Goal: Task Accomplishment & Management: Use online tool/utility

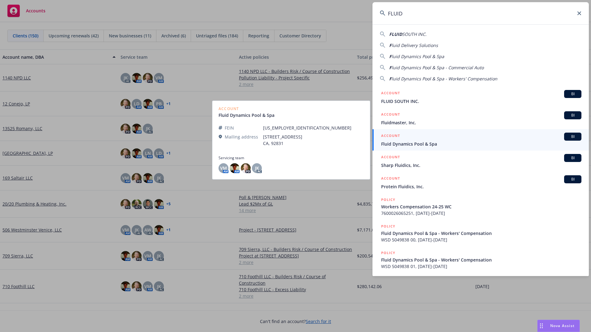
type input "FLUID"
click at [423, 143] on span "Fluid Dynamics Pool & Spa" at bounding box center [481, 144] width 200 height 6
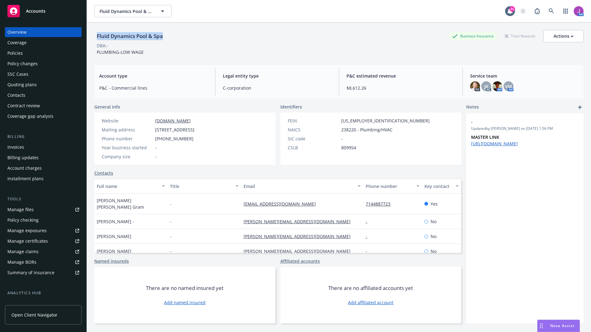
drag, startPoint x: 97, startPoint y: 36, endPoint x: 174, endPoint y: 42, distance: 76.9
click at [174, 42] on div "Fluid Dynamics Pool & Spa Business Insurance Total Rewards Actions" at bounding box center [338, 36] width 489 height 12
copy div "Fluid Dynamics Pool & Spa"
click at [27, 50] on div "Policies" at bounding box center [43, 53] width 72 height 10
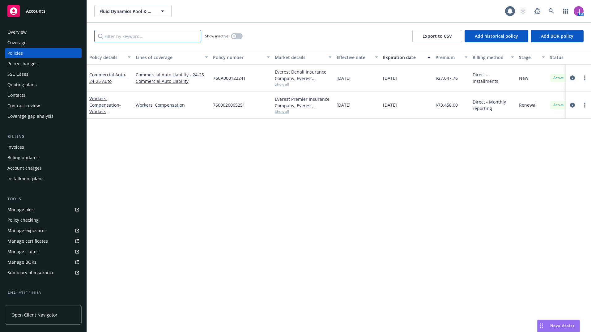
click at [118, 36] on input "Filter by keyword..." at bounding box center [147, 36] width 107 height 12
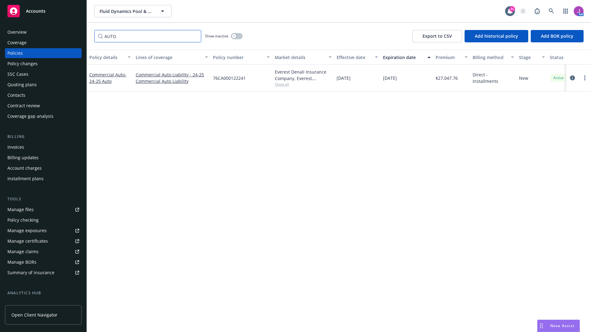
type input "AUTO"
drag, startPoint x: 213, startPoint y: 75, endPoint x: 251, endPoint y: 76, distance: 37.7
click at [251, 76] on div "76CA000122241" at bounding box center [242, 78] width 62 height 27
copy span "76CA000122241"
click at [13, 95] on div "Contacts" at bounding box center [16, 95] width 18 height 10
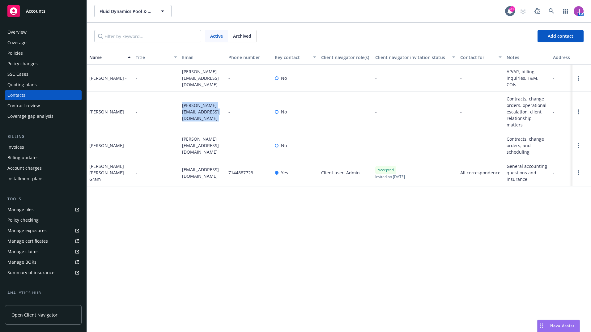
drag, startPoint x: 179, startPoint y: 105, endPoint x: 228, endPoint y: 107, distance: 48.9
click at [228, 107] on div "Dave Penton - dave@fdpool.com - No - - Contracts, change orders, operational es…" at bounding box center [339, 112] width 504 height 40
copy div "dave@fdpool.com"
click at [19, 57] on div "Policies" at bounding box center [14, 53] width 15 height 10
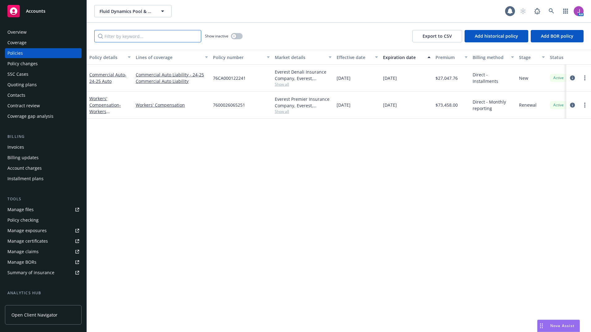
click at [136, 35] on input "Filter by keyword..." at bounding box center [147, 36] width 107 height 12
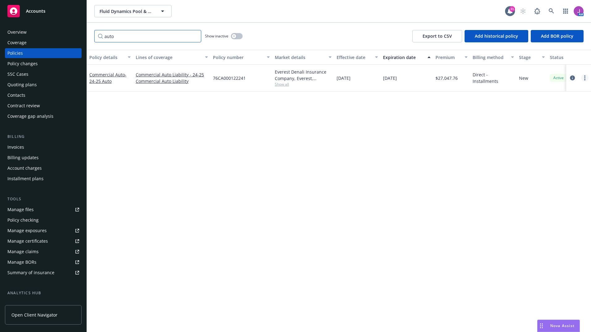
type input "auto"
click at [585, 77] on icon "more" at bounding box center [584, 77] width 1 height 5
click at [538, 166] on link "Copy logging email" at bounding box center [552, 165] width 73 height 12
click at [133, 6] on button "Fluid Dynamics Pool & Spa" at bounding box center [132, 11] width 77 height 12
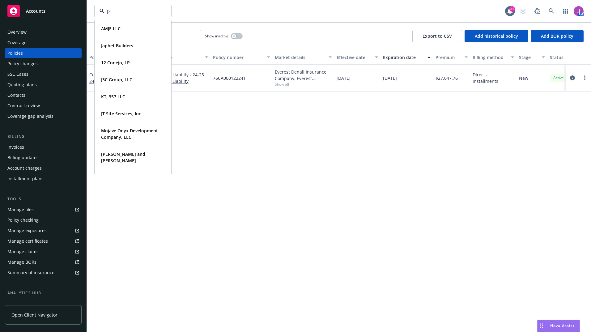
type input "J3C"
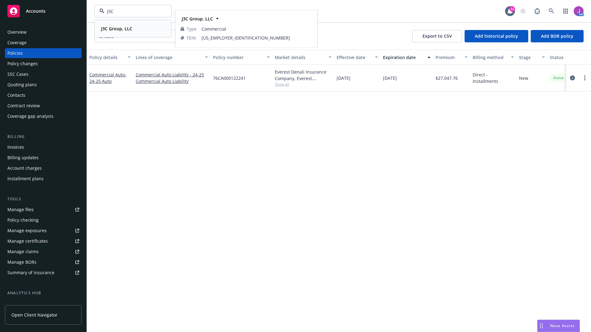
click at [117, 29] on strong "J3C Group, LLC" at bounding box center [116, 29] width 31 height 6
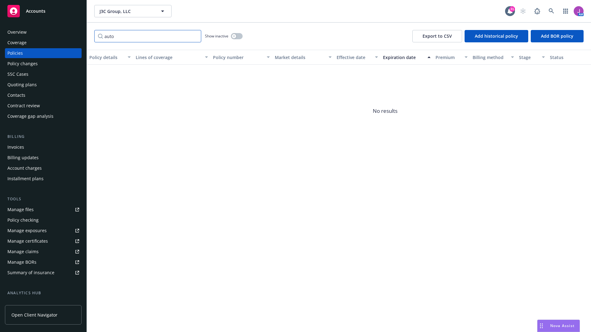
drag, startPoint x: 96, startPoint y: 35, endPoint x: 73, endPoint y: 35, distance: 23.2
click at [73, 35] on div "Accounts Overview Coverage Policies Policy changes SSC Cases Quoting plans Cont…" at bounding box center [295, 166] width 591 height 332
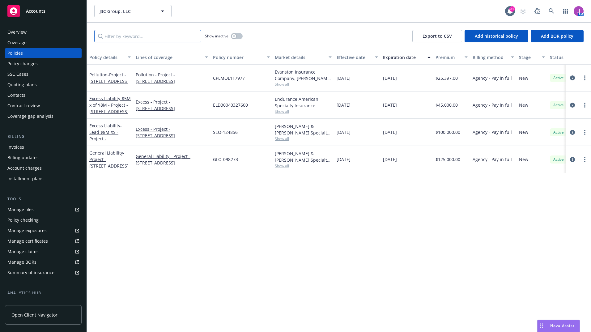
paste input "SEO-124856"
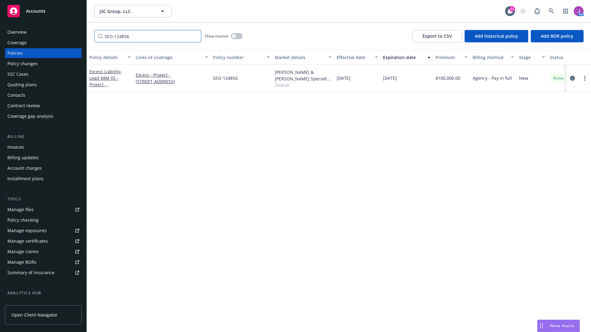
type input "SEO-124856"
drag, startPoint x: 213, startPoint y: 78, endPoint x: 250, endPoint y: 83, distance: 37.8
click at [250, 83] on div "SEO-124856" at bounding box center [242, 78] width 62 height 27
copy span "SEO-124856"
click at [40, 61] on div "Policy changes" at bounding box center [43, 64] width 72 height 10
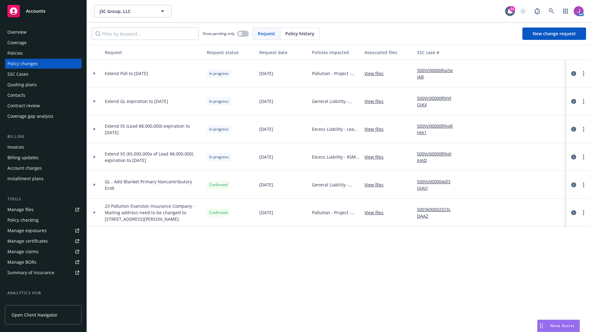
click at [430, 70] on link "500Vz00000Raj5eIAB" at bounding box center [437, 73] width 41 height 13
click at [433, 98] on link "500Vz00000RNVlOIAX" at bounding box center [437, 101] width 41 height 13
click at [19, 206] on div "Manage files" at bounding box center [20, 210] width 26 height 10
click at [372, 127] on link "View files" at bounding box center [376, 129] width 24 height 6
click at [129, 11] on span "J3C Group, LLC" at bounding box center [126, 11] width 53 height 6
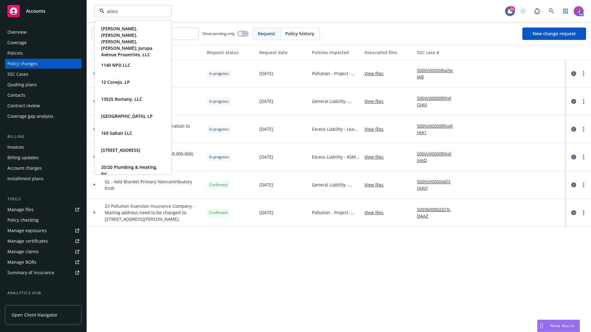
type input "alonzo"
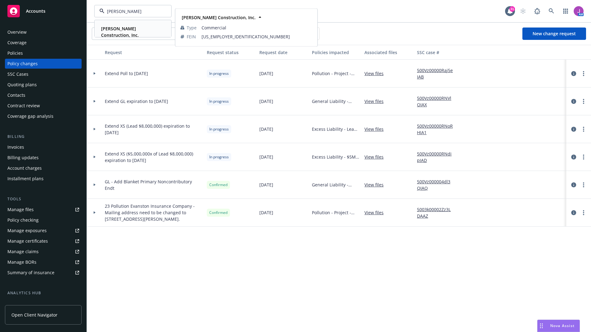
click at [122, 31] on strong "Alonzo Construction, Inc." at bounding box center [120, 32] width 38 height 12
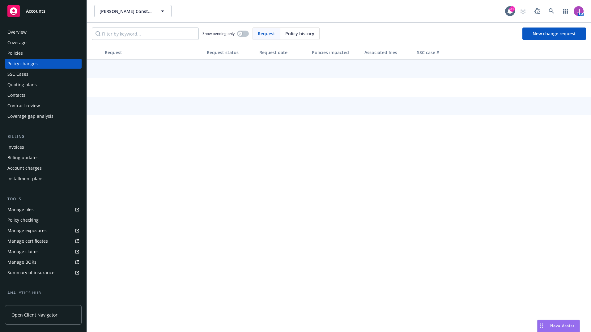
click at [26, 33] on div "Overview" at bounding box center [16, 32] width 19 height 10
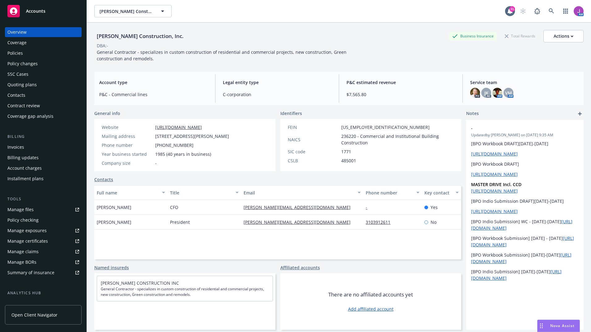
drag, startPoint x: 155, startPoint y: 136, endPoint x: 241, endPoint y: 136, distance: 85.6
click at [232, 136] on div "Mailing address 11556 Barman Ave, Culver City, CA, 90230" at bounding box center [165, 136] width 132 height 6
copy span "11556 Barman Ave, Culver City, CA, 90230"
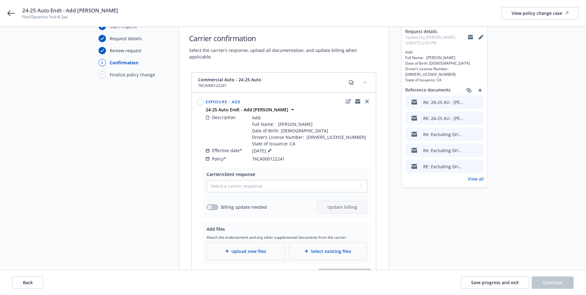
scroll to position [62, 0]
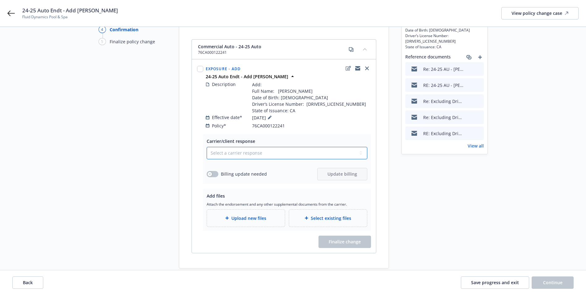
click at [280, 147] on select "Select a carrier response Accepted Accepted with revision No endorsement needed…" at bounding box center [287, 153] width 161 height 12
select select "DECLINED_BY_CARRIER"
click at [207, 147] on select "Select a carrier response Accepted Accepted with revision No endorsement needed…" at bounding box center [287, 153] width 161 height 12
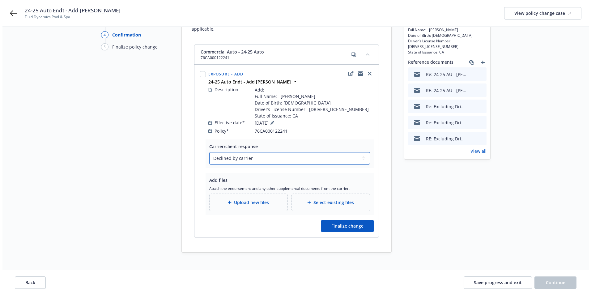
scroll to position [58, 0]
click at [351, 222] on span "Finalize change" at bounding box center [345, 225] width 32 height 6
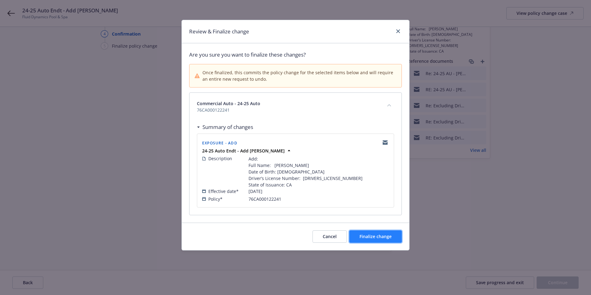
click at [363, 236] on span "Finalize change" at bounding box center [376, 236] width 32 height 6
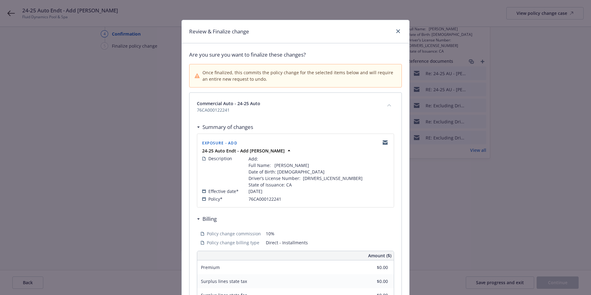
scroll to position [57, 0]
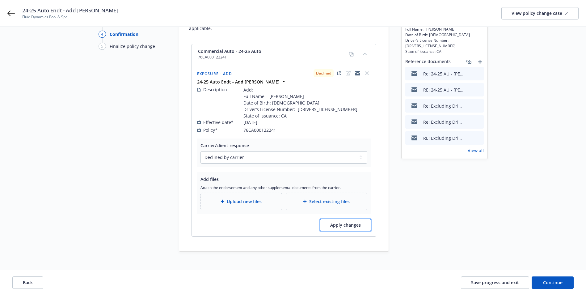
click at [360, 222] on span "Apply changes" at bounding box center [345, 225] width 31 height 6
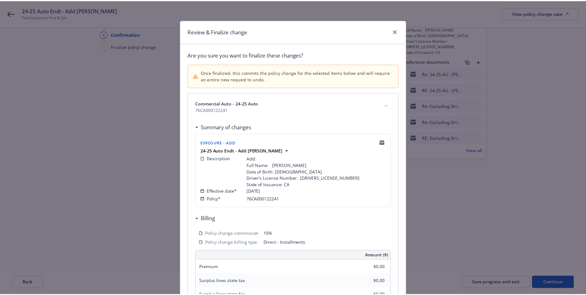
scroll to position [149, 0]
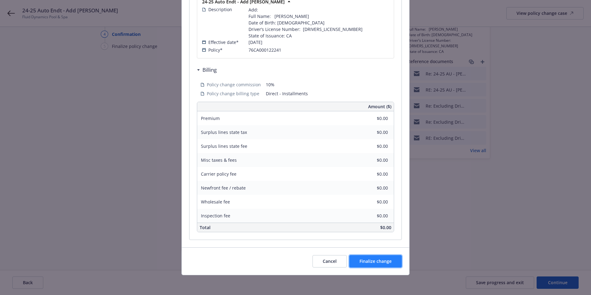
click at [373, 256] on button "Finalize change" at bounding box center [375, 261] width 53 height 12
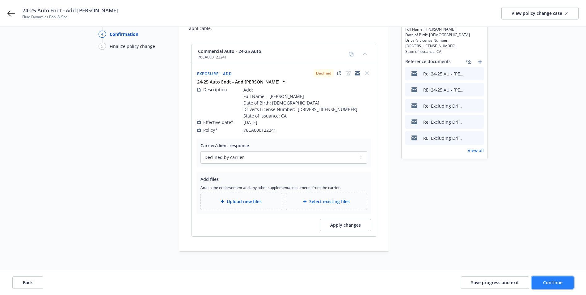
click at [547, 281] on span "Continue" at bounding box center [552, 282] width 19 height 6
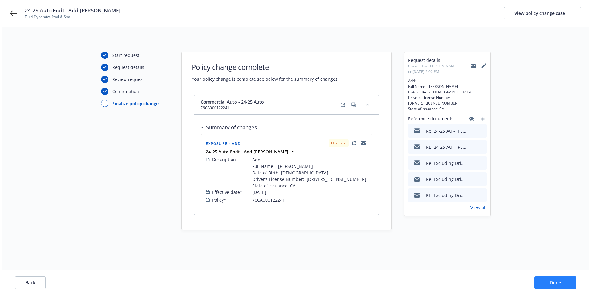
scroll to position [0, 0]
click at [547, 281] on button "Done" at bounding box center [558, 282] width 42 height 12
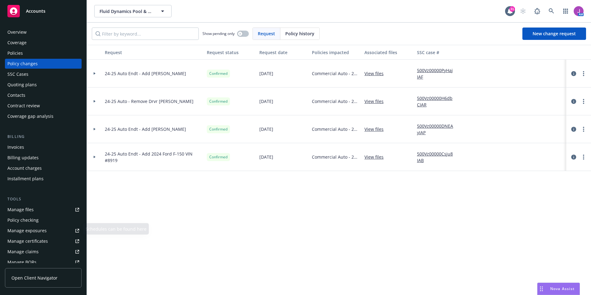
scroll to position [31, 0]
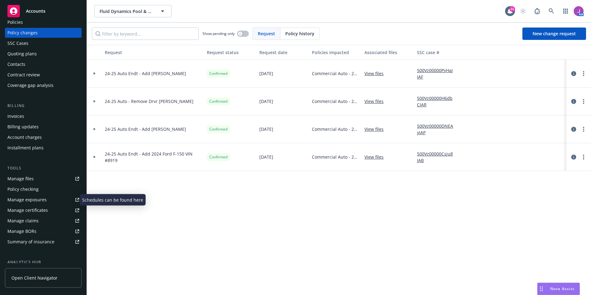
click at [27, 198] on div "Manage exposures" at bounding box center [26, 200] width 39 height 10
click at [130, 14] on span "Fluid Dynamics Pool & Spa" at bounding box center [126, 11] width 53 height 6
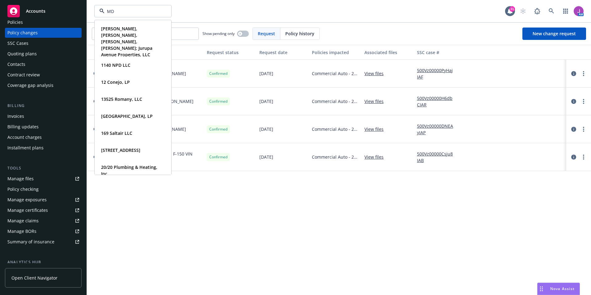
type input "MDB"
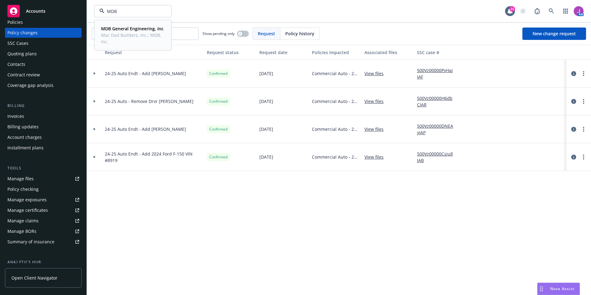
click at [118, 37] on span "Mac Dad Builders, Inc.; MDB, Inc." at bounding box center [132, 38] width 62 height 13
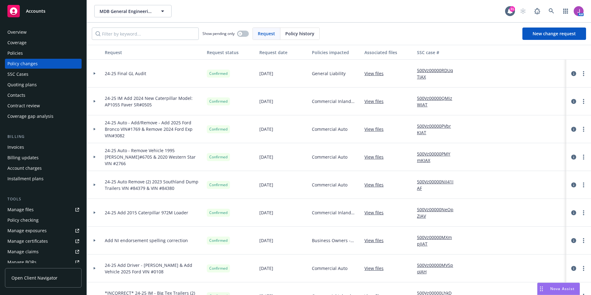
click at [24, 87] on div "Quoting plans" at bounding box center [21, 85] width 29 height 10
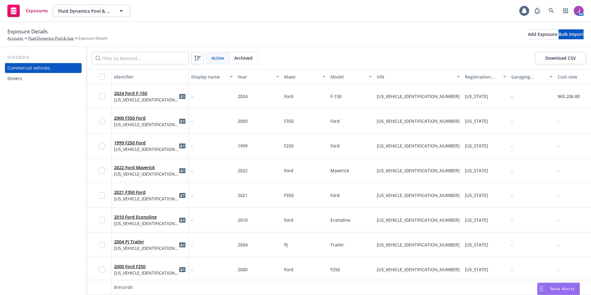
click at [28, 81] on div "Drivers" at bounding box center [43, 79] width 72 height 10
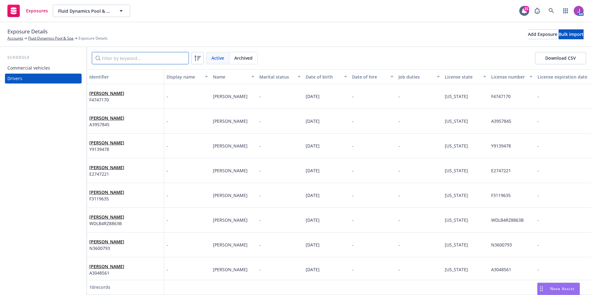
click at [132, 56] on input "Filter by keyword..." at bounding box center [140, 58] width 97 height 12
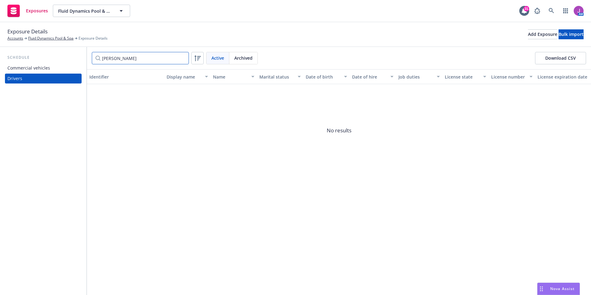
type input "MICHAEL"
drag, startPoint x: 132, startPoint y: 56, endPoint x: 90, endPoint y: 53, distance: 42.2
click at [90, 53] on div "MICHAEL Active Archived Download CSV" at bounding box center [339, 58] width 504 height 22
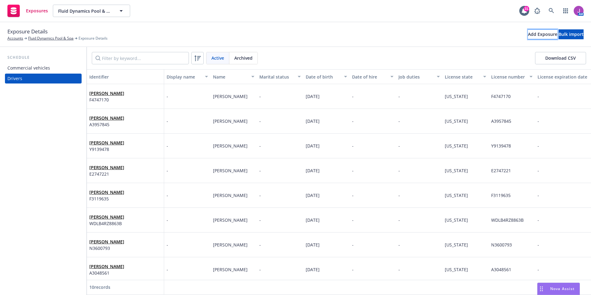
click at [528, 33] on div "Add Exposure" at bounding box center [542, 34] width 29 height 9
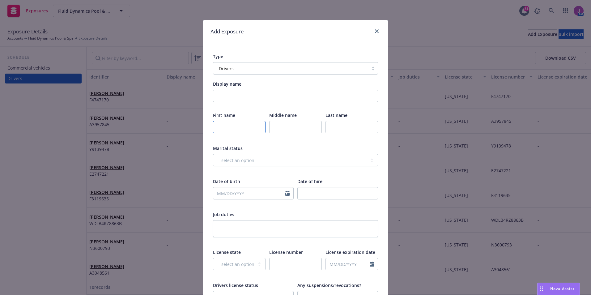
click at [232, 125] on input "text" at bounding box center [239, 127] width 53 height 12
click at [221, 126] on input "text" at bounding box center [239, 127] width 53 height 12
type input "Michael"
type input "Magana"
click at [234, 195] on input "text" at bounding box center [249, 193] width 72 height 12
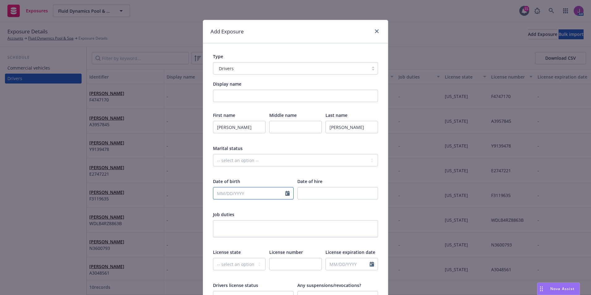
select select "9"
type input "06/14/2001"
click at [281, 167] on div "-- select an option -- Married Single Unknown" at bounding box center [295, 164] width 165 height 20
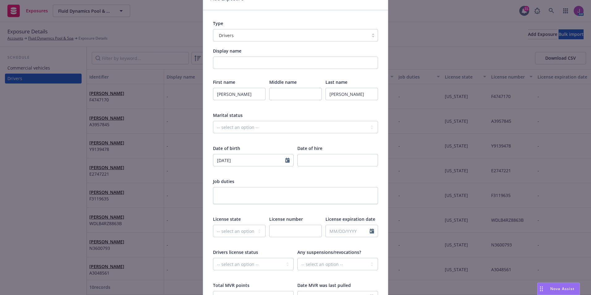
scroll to position [93, 0]
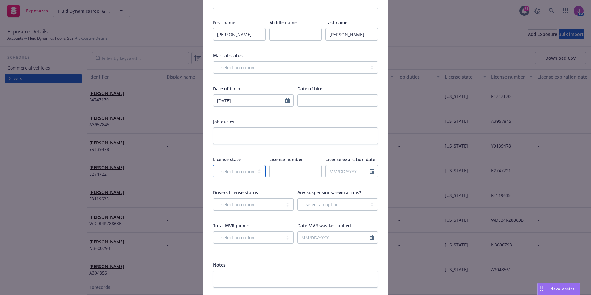
click at [226, 172] on select "-- select an option -- Alaska Alabama Arkansas American Samoa Arizona Californi…" at bounding box center [239, 171] width 53 height 12
select select "CA"
click at [213, 165] on select "-- select an option -- Alaska Alabama Arkansas American Samoa Arizona Californi…" at bounding box center [239, 171] width 53 height 12
click at [282, 170] on input "text" at bounding box center [295, 171] width 53 height 12
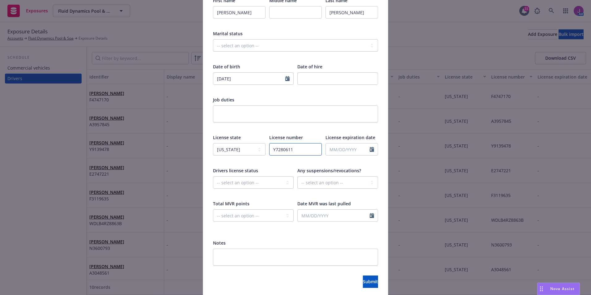
scroll to position [138, 0]
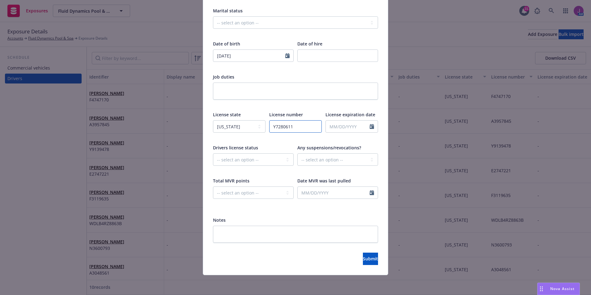
type input "Y7280611"
drag, startPoint x: 238, startPoint y: 235, endPoint x: 235, endPoint y: 234, distance: 3.2
click at [238, 235] on textarea at bounding box center [295, 234] width 165 height 17
type textarea "x"
type textarea "i"
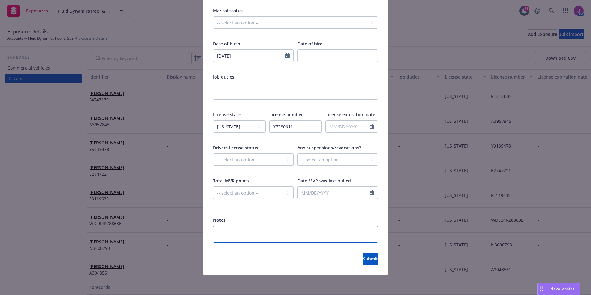
type textarea "x"
type textarea "in"
type textarea "x"
type textarea "ins"
type textarea "x"
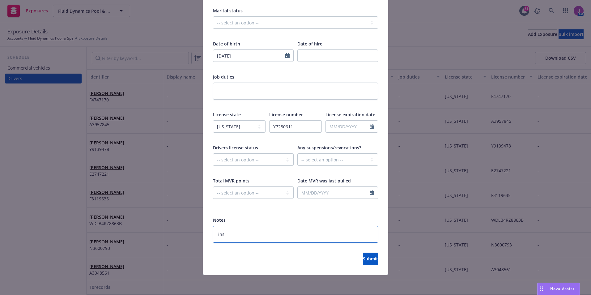
type textarea "insd"
type textarea "x"
type textarea "insd"
type textarea "x"
type textarea "insd r"
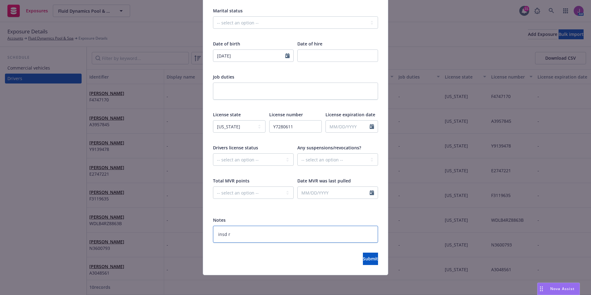
type textarea "x"
type textarea "insd re"
type textarea "x"
type textarea "insd req"
type textarea "x"
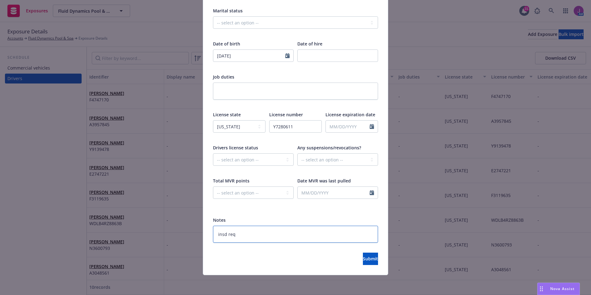
type textarea "insd re"
type textarea "x"
type textarea "insd r"
type textarea "x"
type textarea "insd"
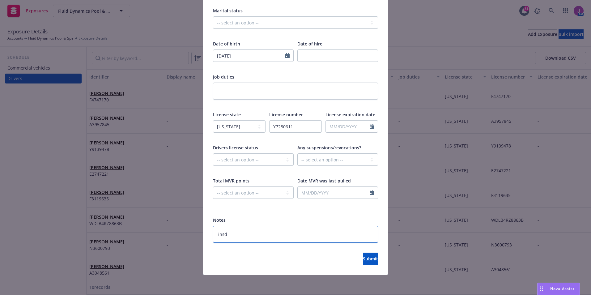
type textarea "x"
type textarea "insd"
type textarea "x"
type textarea "ins"
type textarea "x"
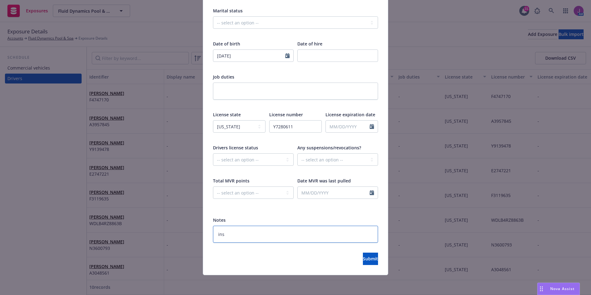
type textarea "in"
type textarea "x"
type textarea "i"
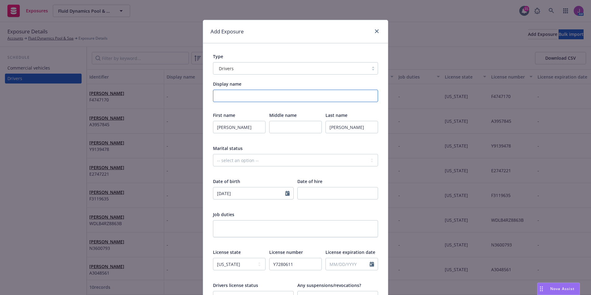
click at [240, 95] on input "Display name" at bounding box center [295, 96] width 165 height 12
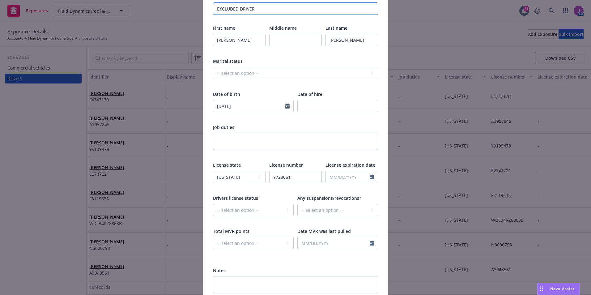
scroll to position [138, 0]
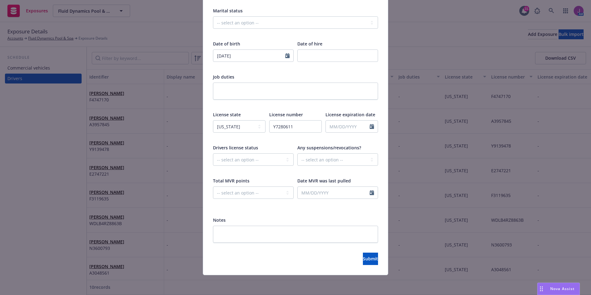
type input "EXCLUDED DRIVER"
click at [283, 232] on textarea at bounding box center [295, 234] width 165 height 17
type textarea "x"
type textarea "C"
type textarea "x"
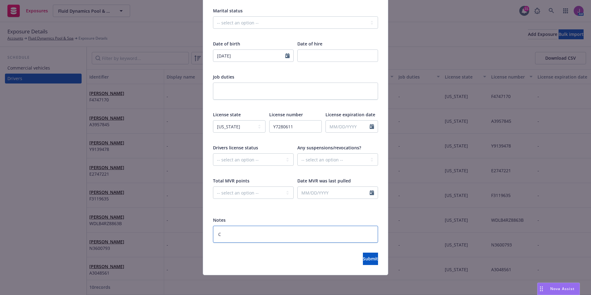
type textarea "Ca"
type textarea "x"
type textarea "Car"
type textarea "x"
type textarea "Carr"
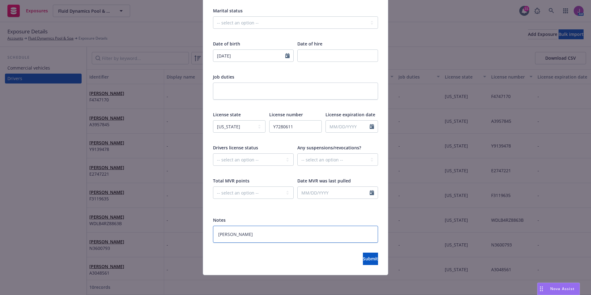
type textarea "x"
type textarea "Carri"
type textarea "x"
type textarea "Carrie"
type textarea "x"
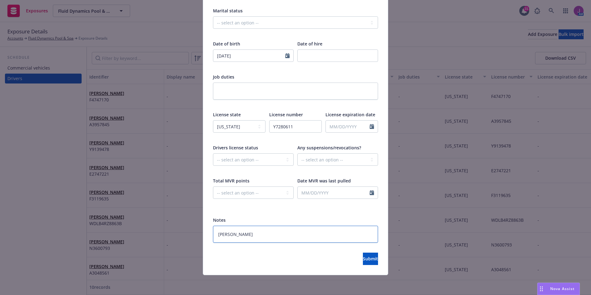
type textarea "Carrier"
type textarea "x"
type textarea "Carrier"
type textarea "x"
type textarea "Carrier d"
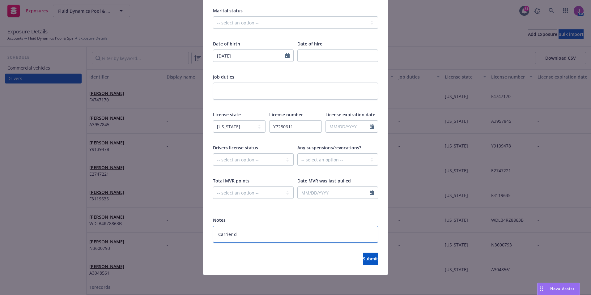
type textarea "x"
type textarea "Carrier di"
type textarea "x"
type textarea "Carrier did"
type textarea "x"
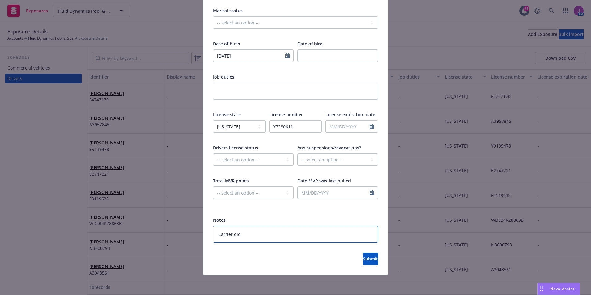
type textarea "Carrier did"
type textarea "x"
type textarea "Carrier did n"
type textarea "x"
type textarea "Carrier did no"
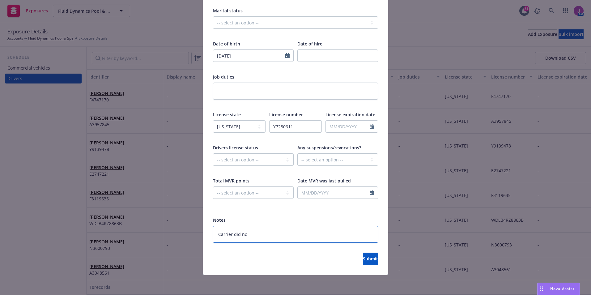
type textarea "x"
type textarea "Carrier did not"
type textarea "x"
type textarea "Carrier did not"
type textarea "x"
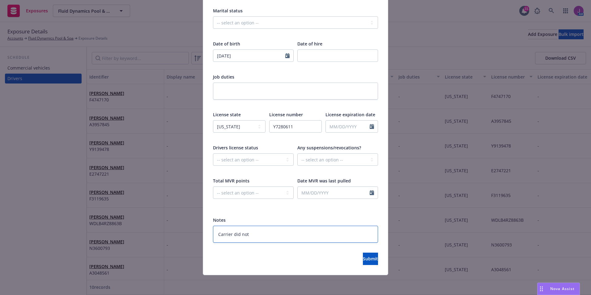
type textarea "Carrier did not a"
type textarea "x"
type textarea "Carrier did not ac"
type textarea "x"
type textarea "Carrier did not acc"
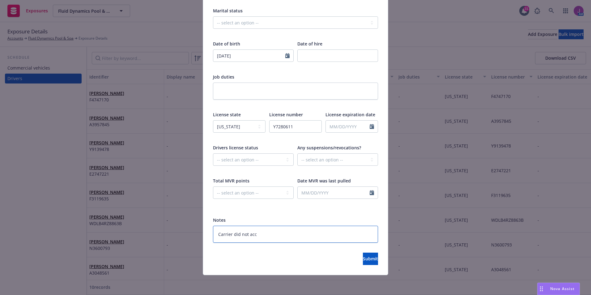
type textarea "x"
type textarea "Carrier did not acce"
type textarea "x"
type textarea "Carrier did not accep"
type textarea "x"
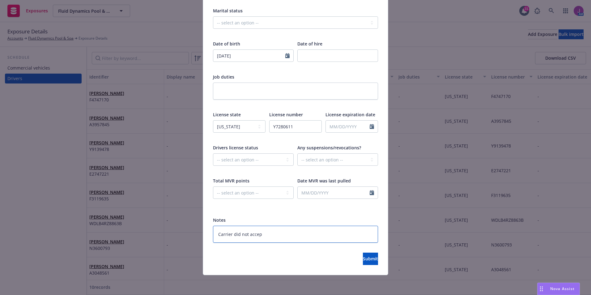
type textarea "Carrier did not accept"
type textarea "x"
type textarea "Carrier did not accept"
type textarea "x"
type textarea "Carrier did not accept d"
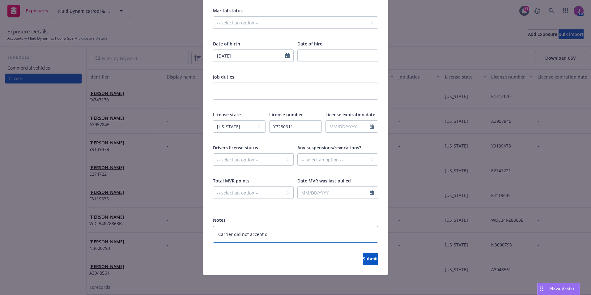
type textarea "x"
type textarea "Carrier did not accept dr"
type textarea "x"
type textarea "Carrier did not accept dri"
type textarea "x"
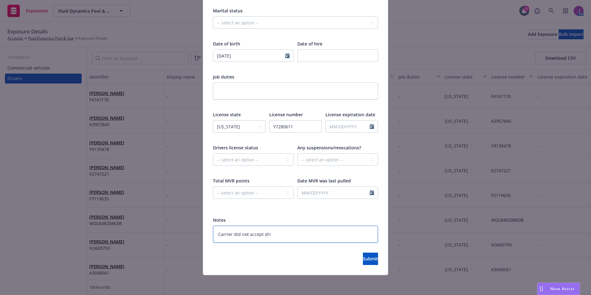
type textarea "Carrier did not accept driv"
type textarea "x"
type textarea "Carrier did not accept drive"
type textarea "x"
type textarea "Carrier did not accept driver"
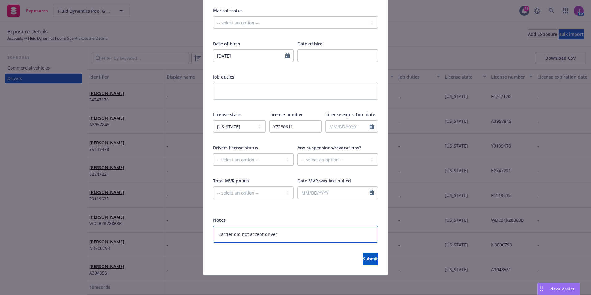
type textarea "x"
type textarea "Carrier did not accept driver"
type textarea "x"
type textarea "Carrier did not accept driver d"
type textarea "x"
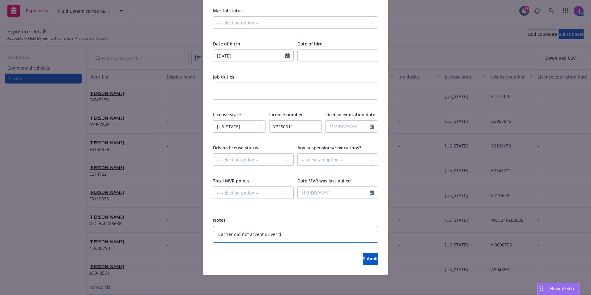
type textarea "Carrier did not accept driver du"
type textarea "x"
type textarea "Carrier did not accept driver due"
type textarea "x"
type textarea "Carrier did not accept driver due"
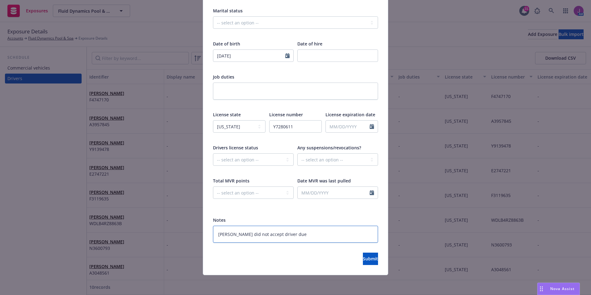
type textarea "x"
type textarea "Carrier did not accept driver due t"
type textarea "x"
type textarea "Carrier did not accept driver due to"
type textarea "x"
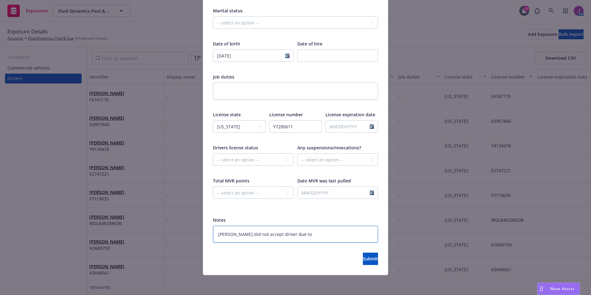
type textarea "Carrier did not accept driver due to"
type textarea "x"
type textarea "Carrier did not accept driver due to l"
type textarea "x"
type textarea "Carrier did not accept driver due to le"
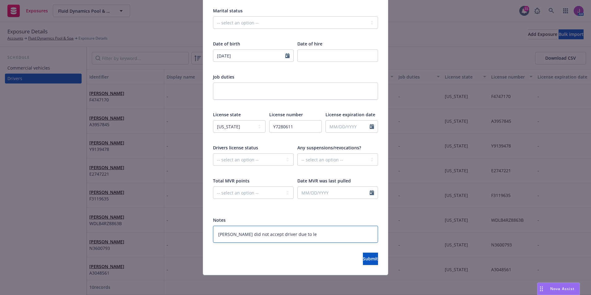
type textarea "x"
type textarea "Carrier did not accept driver due to les"
type textarea "x"
type textarea "Carrier did not accept driver due to less"
type textarea "x"
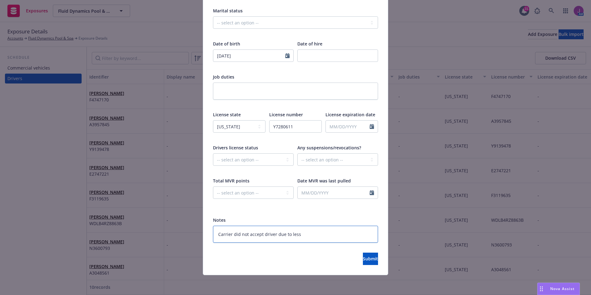
type textarea "Carrier did not accept driver due to less"
type textarea "x"
type textarea "Carrier did not accept driver due to less t"
type textarea "x"
type textarea "Carrier did not accept driver due to less th"
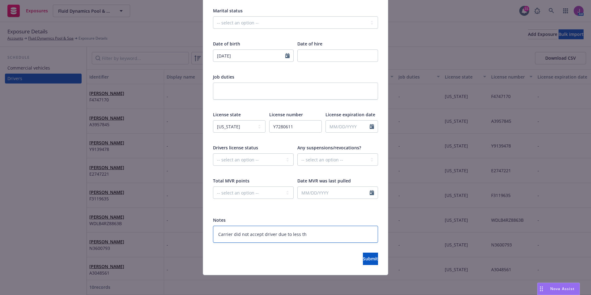
type textarea "x"
type textarea "Carrier did not accept driver due to less tha"
type textarea "x"
type textarea "Carrier did not accept driver due to less than"
type textarea "x"
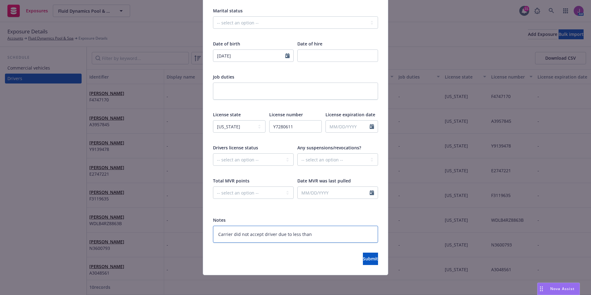
type textarea "Carrier did not accept driver due to less than"
type textarea "x"
type textarea "Carrier did not accept driver due to less than 3"
type textarea "x"
type textarea "Carrier did not accept driver due to less than 3"
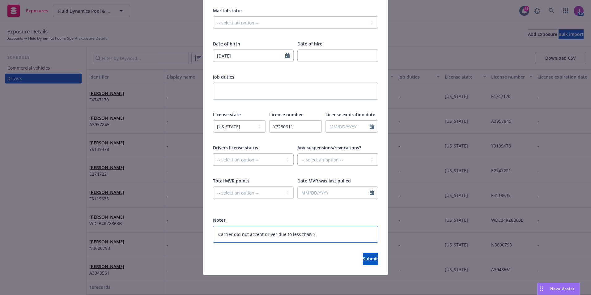
type textarea "x"
type textarea "Carrier did not accept driver due to less than 3 y"
type textarea "x"
type textarea "Carrier did not accept driver due to less than 3 ye"
type textarea "x"
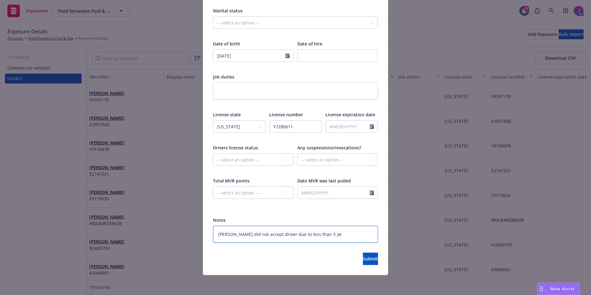
type textarea "Carrier did not accept driver due to less than 3 yea"
type textarea "x"
type textarea "Carrier did not accept driver due to less than 3 year"
type textarea "x"
type textarea "Carrier did not accept driver due to less than 3 years"
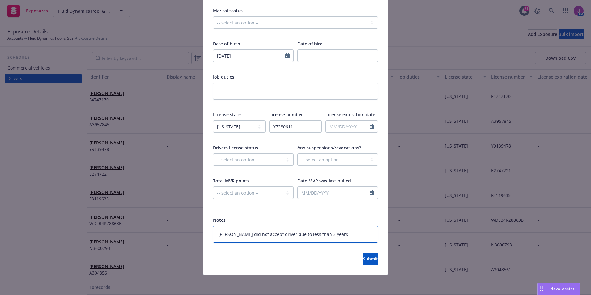
type textarea "x"
type textarea "Carrier did not accept driver due to less than 3 years"
type textarea "x"
type textarea "Carrier did not accept driver due to less than 3 years d"
type textarea "x"
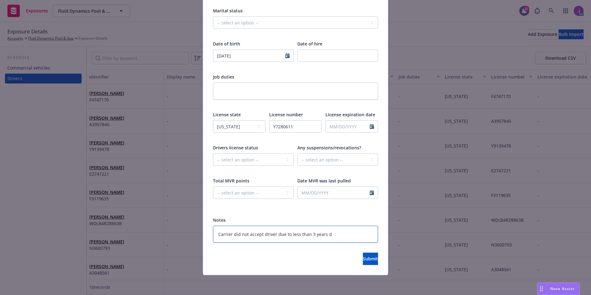
type textarea "Carrier did not accept driver due to less than 3 years dr"
type textarea "x"
type textarea "Carrier did not accept driver due to less than 3 years dri"
type textarea "x"
type textarea "Carrier did not accept driver due to less than 3 years driv"
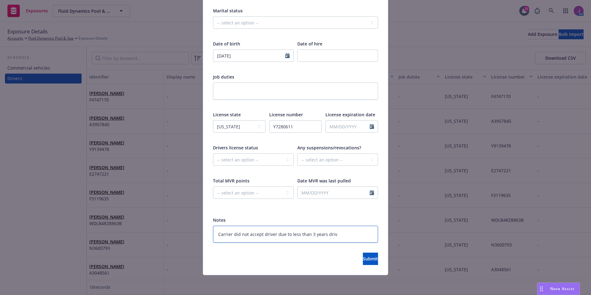
type textarea "x"
type textarea "Carrier did not accept driver due to less than 3 years drive"
type textarea "x"
type textarea "Carrier did not accept driver due to less than 3 years driver"
type textarea "x"
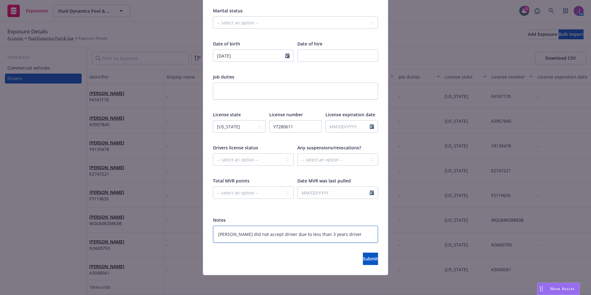
type textarea "Carrier did not accept driver due to less than 3 years drivers"
type textarea "x"
type textarea "Carrier did not accept driver due to less than 3 years driver"
type textarea "x"
type textarea "Carrier did not accept driver due to less than 3 years drive"
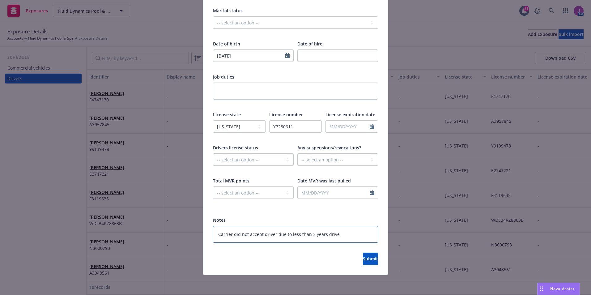
type textarea "x"
type textarea "Carrier did not accept driver due to less than 3 years driv"
type textarea "x"
type textarea "Carrier did not accept driver due to less than 3 years dri"
type textarea "x"
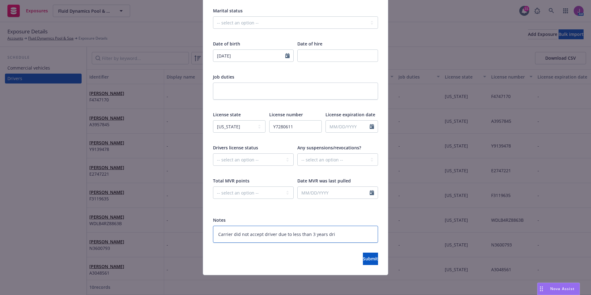
type textarea "Carrier did not accept driver due to less than 3 years dr"
type textarea "x"
type textarea "Carrier did not accept driver due to less than 3 years d"
type textarea "x"
type textarea "Carrier did not accept driver due to less than 3 years"
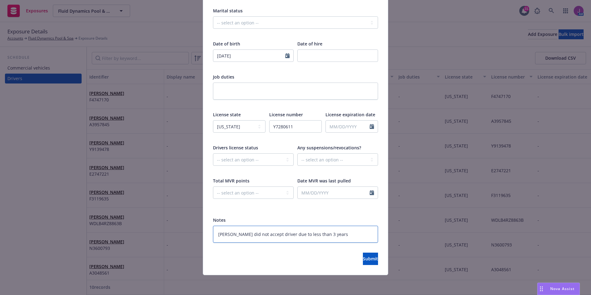
type textarea "x"
type textarea "Carrier did not accept driver due to less than 3 years"
type textarea "x"
type textarea "Carrier did not accept driver due to less than 3 years"
type textarea "x"
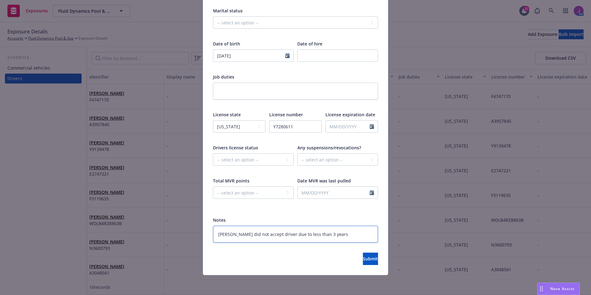
type textarea "Carrier did not accept driver due to less than 3 years d"
type textarea "x"
type textarea "Carrier did not accept driver due to less than 3 years dr"
type textarea "x"
type textarea "Carrier did not accept driver due to less than 3 years dri"
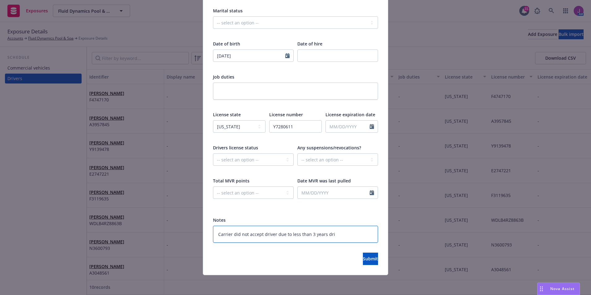
type textarea "x"
type textarea "Carrier did not accept driver due to less than 3 years drii"
type textarea "x"
type textarea "Carrier did not accept driver due to less than 3 years dri"
type textarea "x"
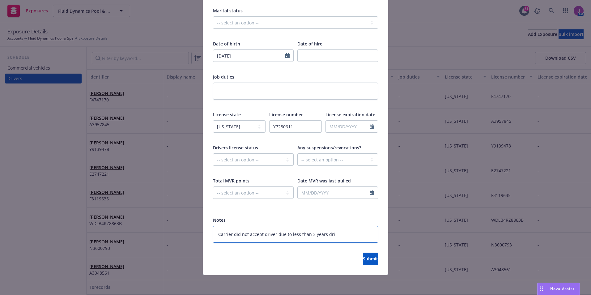
type textarea "Carrier did not accept driver due to less than 3 years driv"
type textarea "x"
type textarea "Carrier did not accept driver due to less than 3 years drivi"
type textarea "x"
type textarea "Carrier did not accept driver due to less than 3 years drivin"
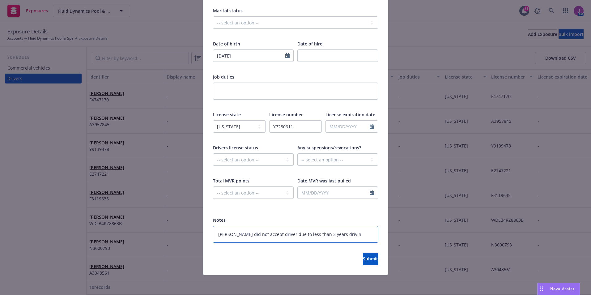
type textarea "x"
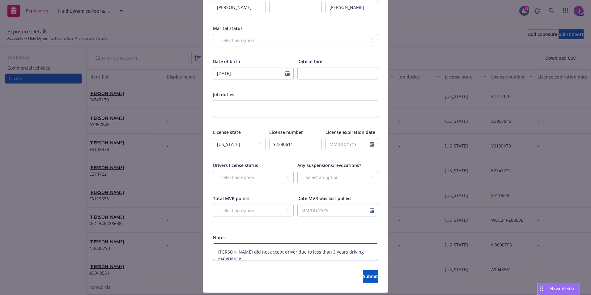
scroll to position [124, 0]
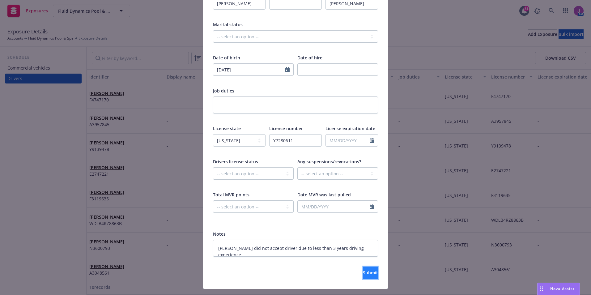
click at [363, 270] on span "Submit" at bounding box center [370, 273] width 15 height 6
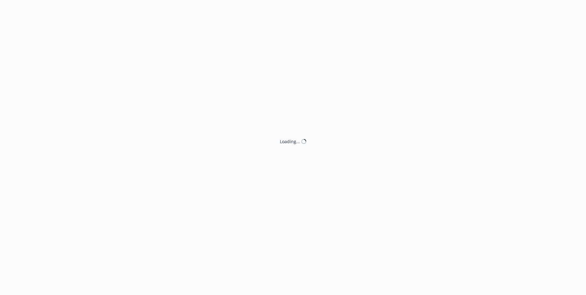
select select "ACCEPTED"
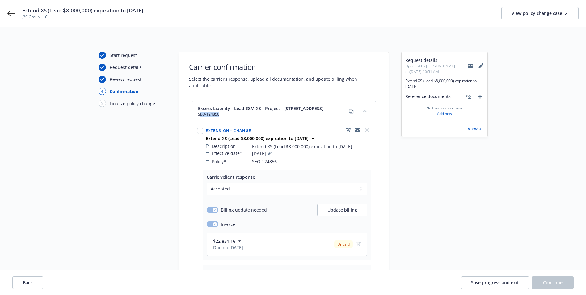
drag, startPoint x: 199, startPoint y: 108, endPoint x: 224, endPoint y: 110, distance: 24.9
click at [224, 112] on span "SEO-124856" at bounding box center [261, 115] width 126 height 6
drag, startPoint x: 224, startPoint y: 110, endPoint x: 194, endPoint y: 107, distance: 30.5
click at [194, 107] on div "Excess Liability - Lead $8M XS - Project - 5630 Soquel Drive, Soquel CA SEO-124…" at bounding box center [284, 111] width 184 height 20
drag, startPoint x: 197, startPoint y: 107, endPoint x: 220, endPoint y: 110, distance: 22.8
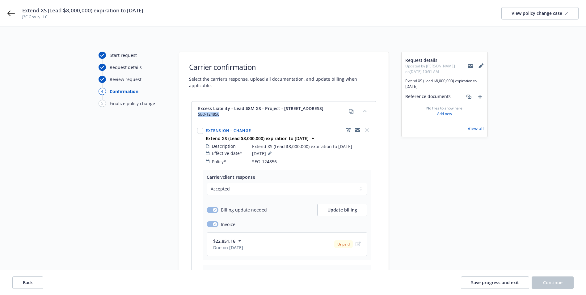
click at [220, 110] on div "Excess Liability - Lead $8M XS - Project - 5630 Soquel Drive, Soquel CA SEO-124…" at bounding box center [284, 111] width 184 height 20
copy span "SEO-124856"
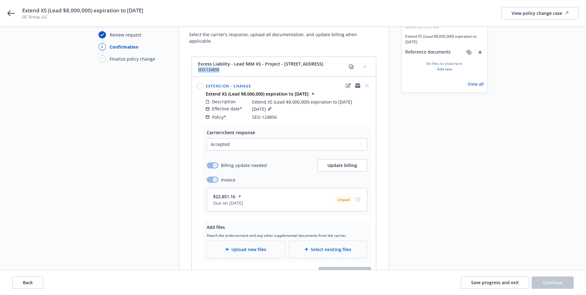
scroll to position [92, 0]
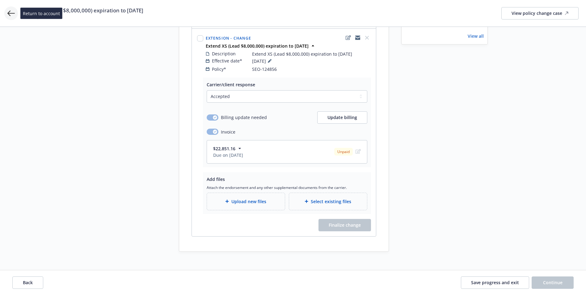
click at [13, 13] on icon at bounding box center [10, 14] width 7 height 6
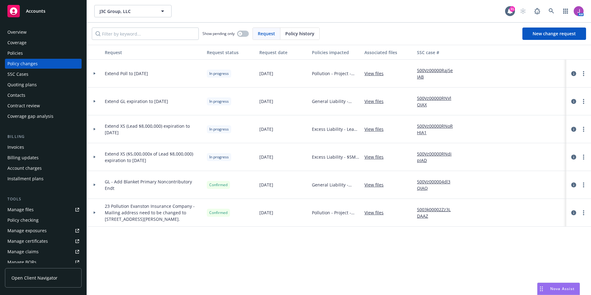
click at [35, 51] on div "Policies" at bounding box center [43, 53] width 72 height 10
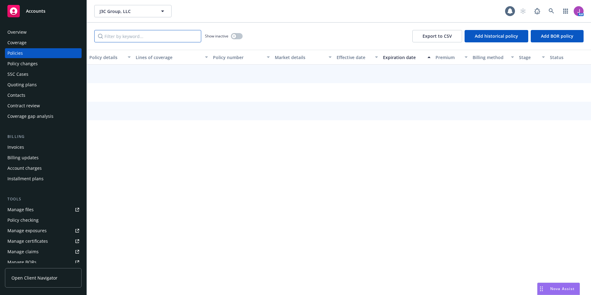
click at [130, 38] on input "Filter by keyword..." at bounding box center [147, 36] width 107 height 12
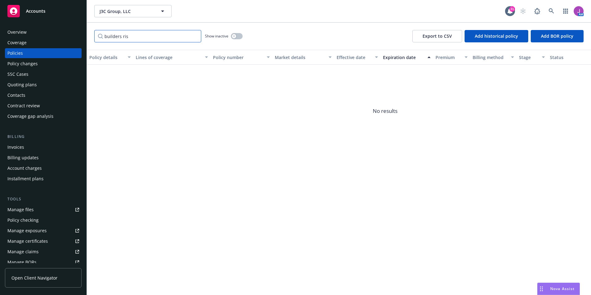
type input "builders risk"
click at [195, 36] on input "builders risk" at bounding box center [147, 36] width 107 height 12
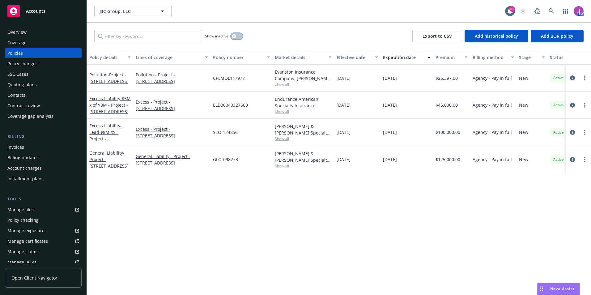
click at [234, 35] on icon "button" at bounding box center [234, 36] width 2 height 2
click at [234, 35] on button "button" at bounding box center [237, 36] width 12 height 6
click at [115, 11] on span "J3C Group, LLC" at bounding box center [126, 11] width 53 height 6
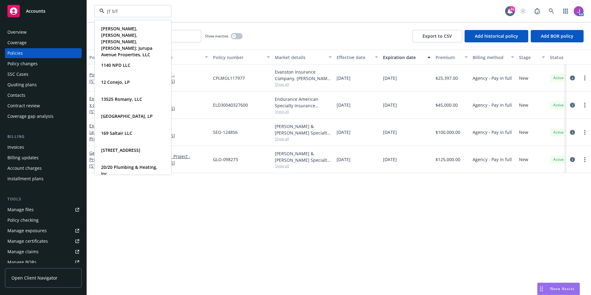
type input "JT SITE"
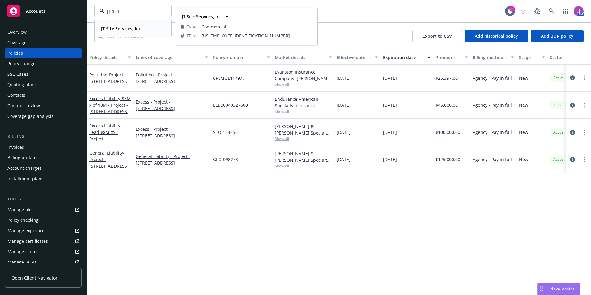
click at [123, 26] on strong "JT Site Services, Inc." at bounding box center [121, 29] width 41 height 6
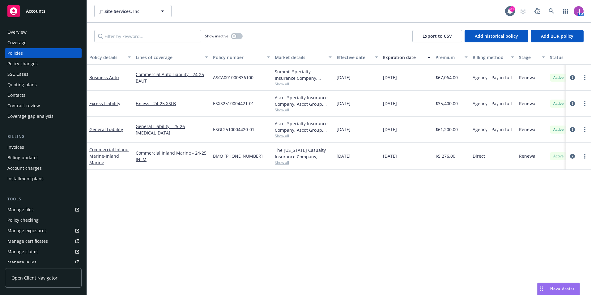
click at [12, 83] on div "Quoting plans" at bounding box center [21, 85] width 29 height 10
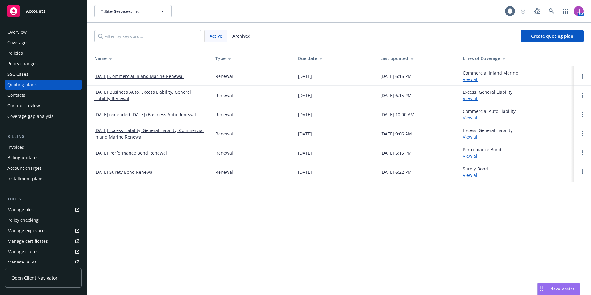
click at [21, 147] on div "Invoices" at bounding box center [15, 147] width 17 height 10
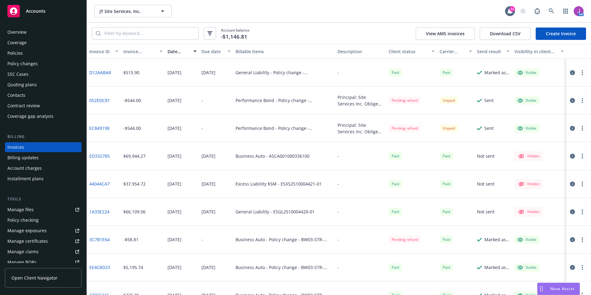
click at [35, 51] on div "Policies" at bounding box center [43, 53] width 72 height 10
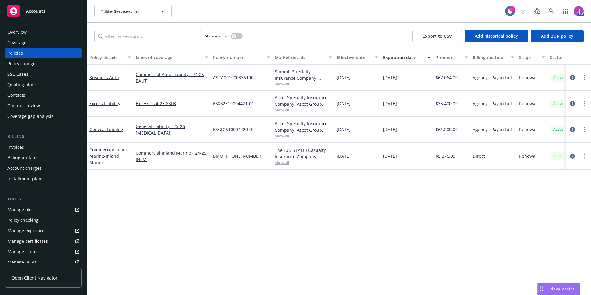
click at [283, 84] on span "Show all" at bounding box center [303, 83] width 57 height 5
click at [312, 234] on div "Policy details Lines of coverage Policy number Market details Effective date Ex…" at bounding box center [339, 172] width 504 height 245
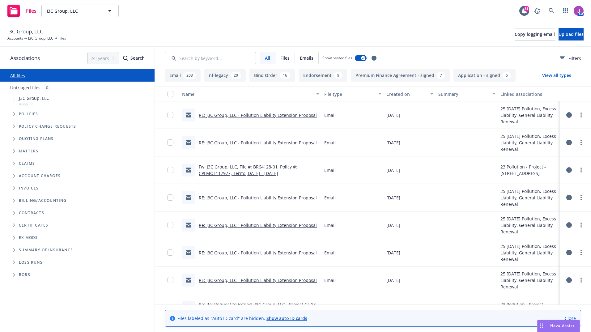
click at [269, 197] on link "RE: J3C Group, LLC - Pollution Liability Extension Proposal" at bounding box center [258, 198] width 118 height 6
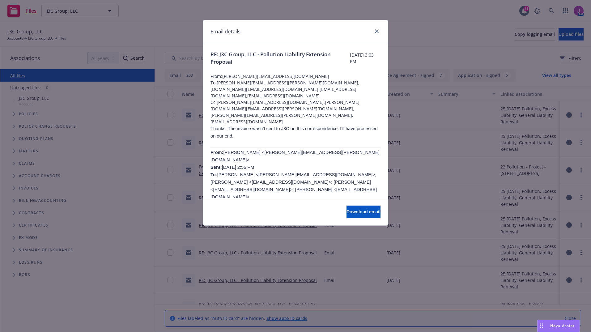
click at [374, 28] on div at bounding box center [376, 32] width 10 height 8
click at [377, 29] on icon "close" at bounding box center [377, 31] width 4 height 4
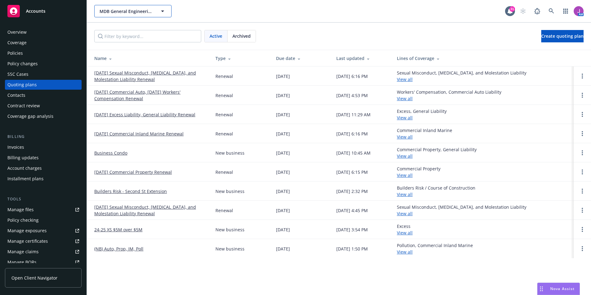
click at [147, 12] on span "MDB General Engineering, Inc" at bounding box center [126, 11] width 53 height 6
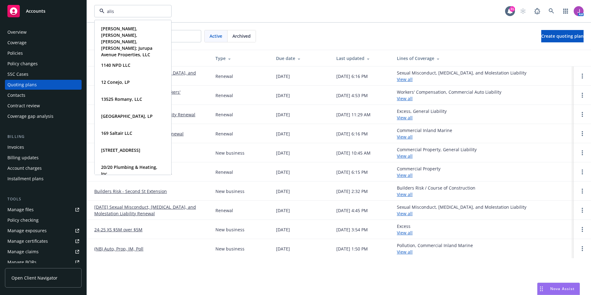
type input "aliso"
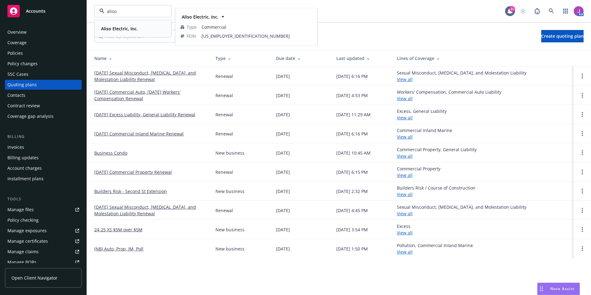
click at [125, 28] on strong "Aliso Electric, Inc." at bounding box center [119, 29] width 37 height 6
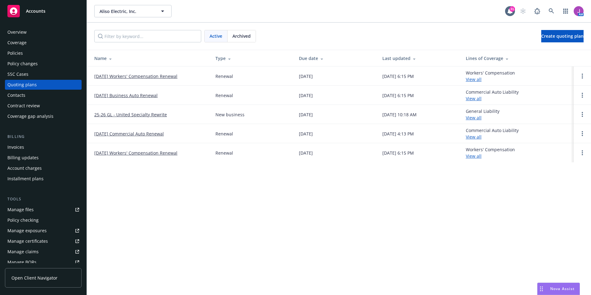
click at [32, 49] on div "Policies" at bounding box center [43, 53] width 72 height 10
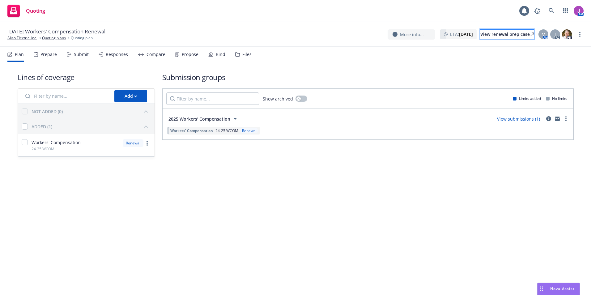
click at [497, 35] on div "View renewal prep case" at bounding box center [507, 34] width 54 height 9
click at [241, 58] on div "Files" at bounding box center [243, 54] width 16 height 15
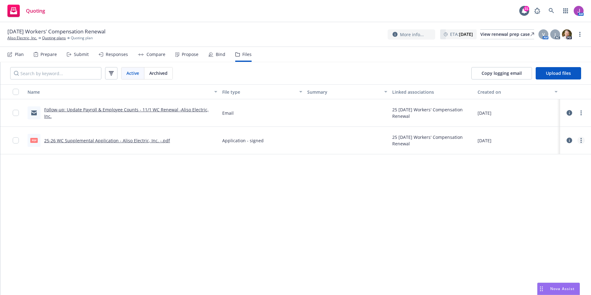
click at [579, 142] on link "more" at bounding box center [581, 140] width 7 height 7
click at [539, 163] on link "Download" at bounding box center [554, 165] width 62 height 12
